Goal: Browse casually

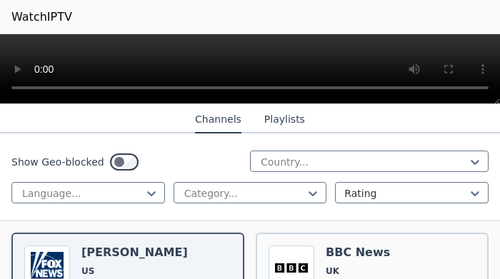
scroll to position [236, 0]
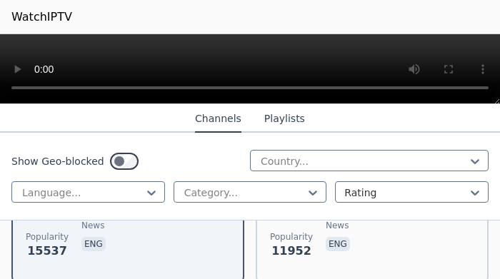
click at [215, 118] on button "Channels" at bounding box center [218, 119] width 46 height 27
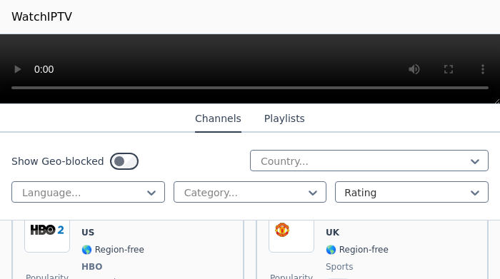
scroll to position [314, 0]
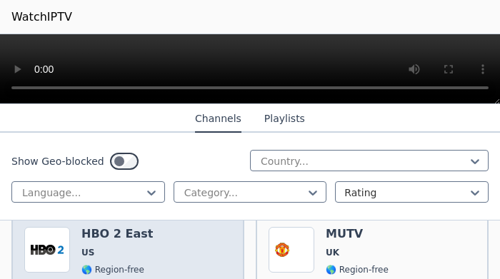
click at [49, 238] on img at bounding box center [47, 250] width 46 height 46
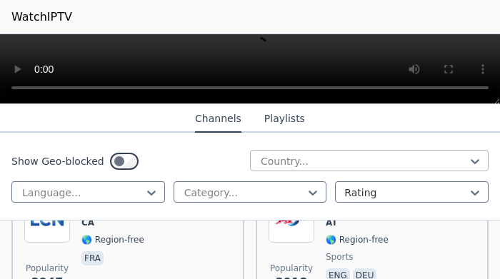
scroll to position [1021, 0]
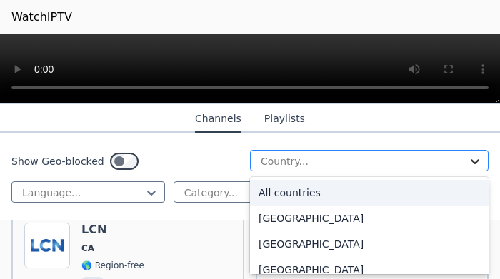
click at [477, 163] on icon at bounding box center [474, 161] width 14 height 14
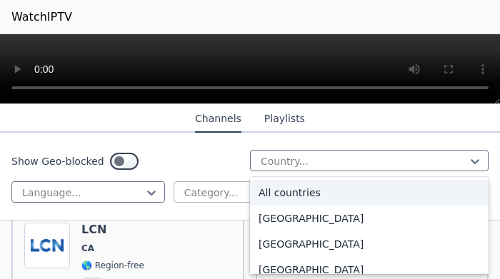
click at [266, 190] on div "All countries" at bounding box center [369, 193] width 238 height 26
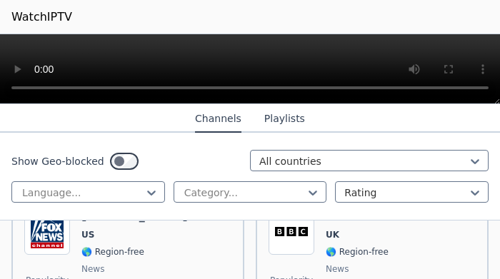
scroll to position [157, 0]
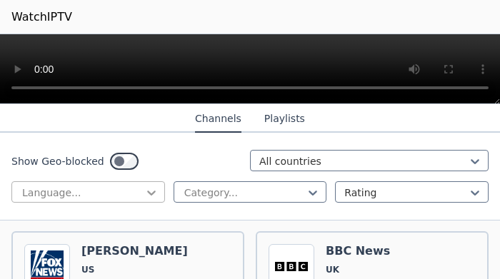
click at [155, 193] on icon at bounding box center [151, 193] width 14 height 14
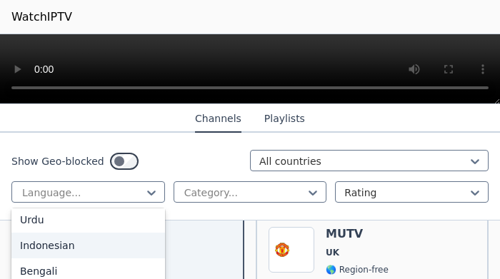
scroll to position [357, 0]
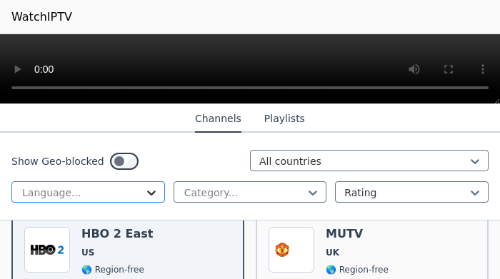
click at [150, 193] on icon at bounding box center [151, 193] width 14 height 14
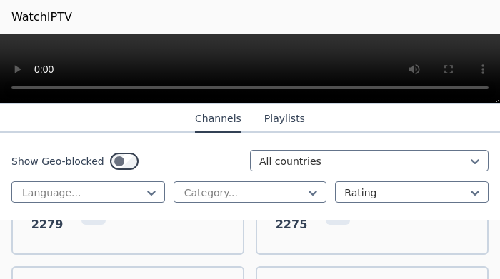
scroll to position [1492, 0]
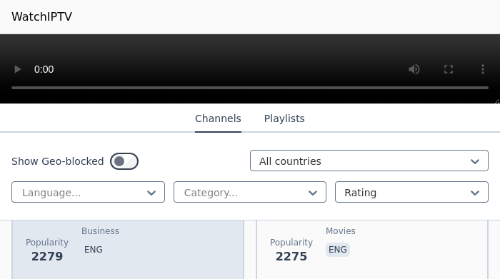
click at [86, 243] on p "eng" at bounding box center [93, 250] width 24 height 14
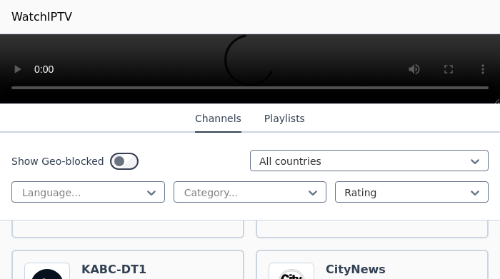
scroll to position [1806, 0]
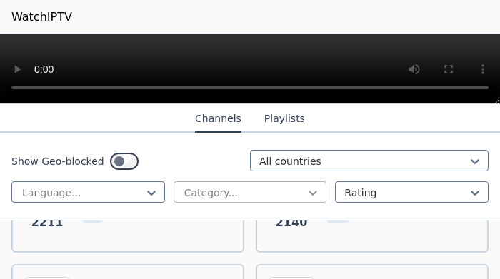
click at [313, 195] on icon at bounding box center [312, 193] width 14 height 14
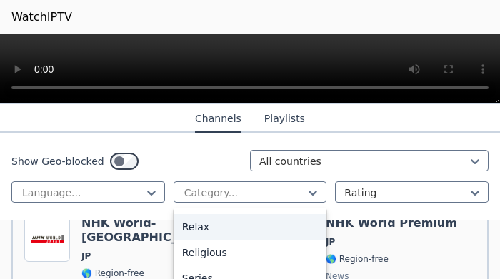
scroll to position [2434, 0]
